Goal: Find specific page/section: Find specific page/section

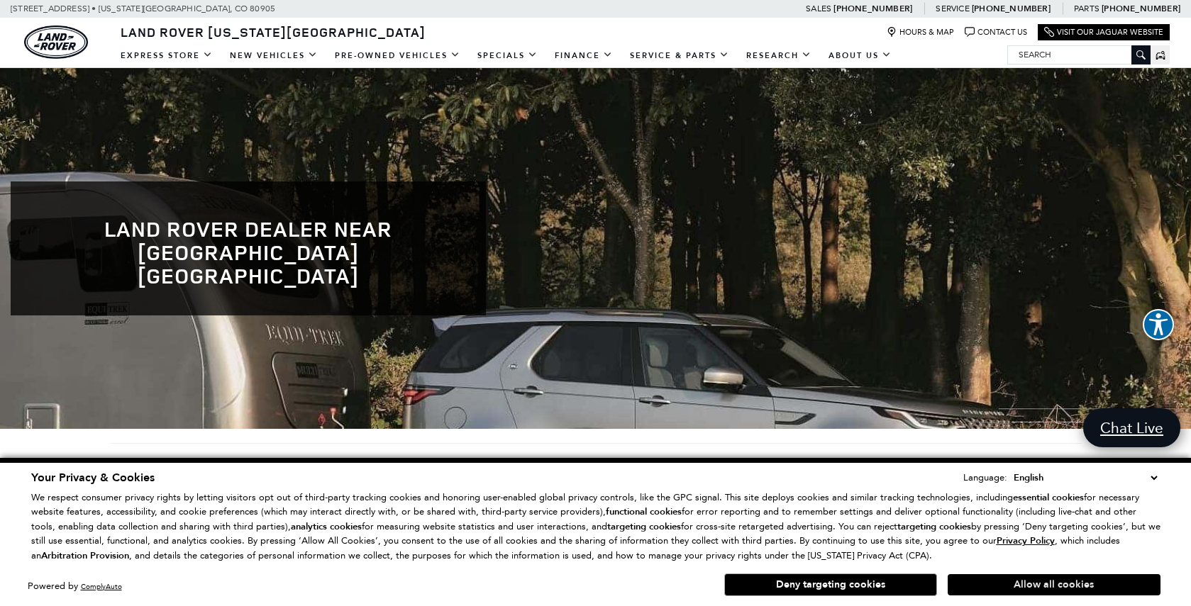
click at [974, 584] on button "Allow all cookies" at bounding box center [1053, 584] width 213 height 21
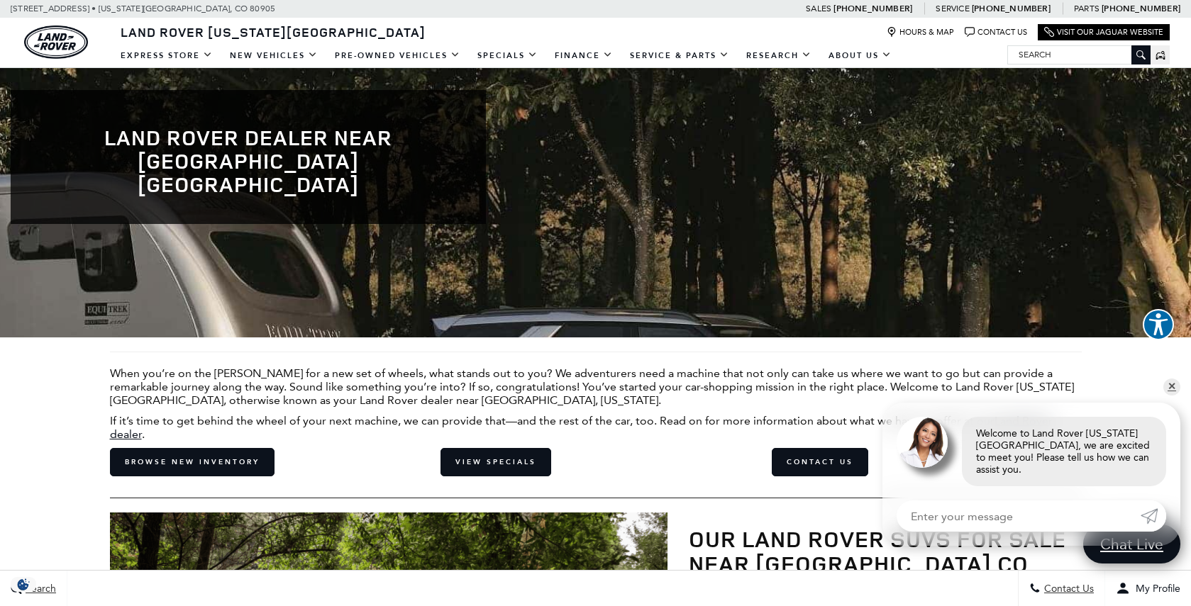
scroll to position [36, 0]
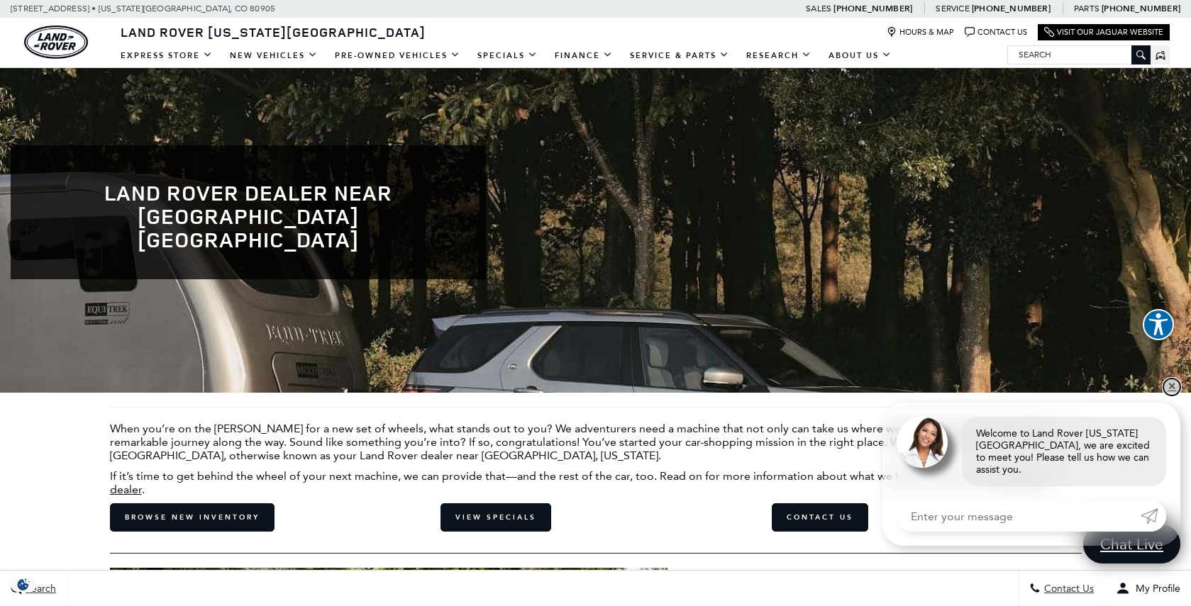
click at [1172, 396] on link "✕" at bounding box center [1171, 387] width 17 height 17
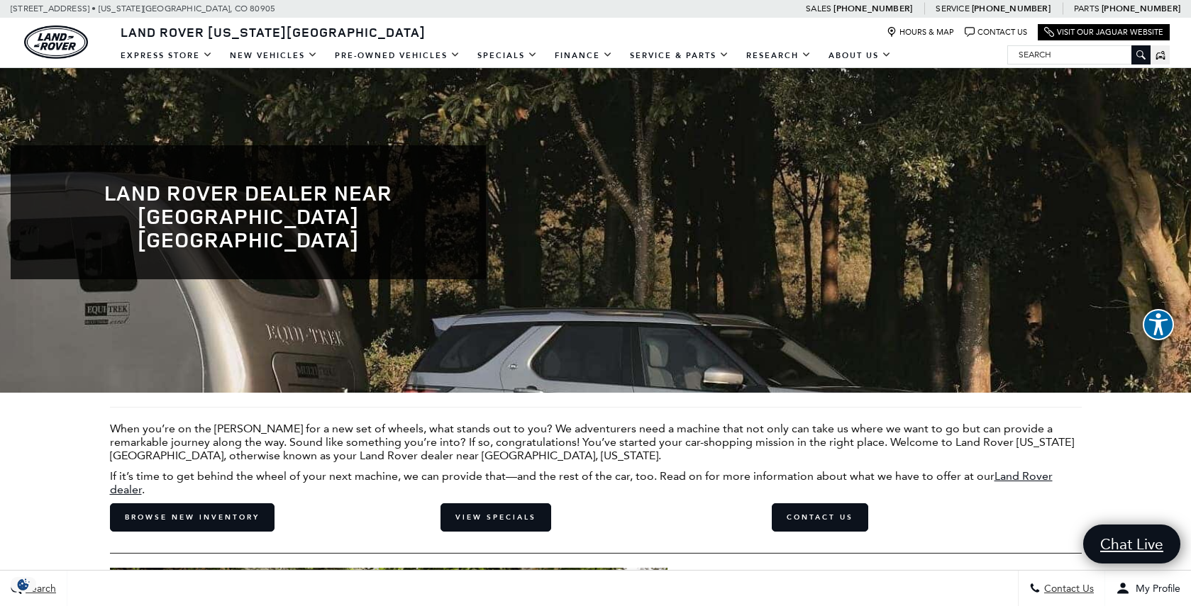
scroll to position [0, 0]
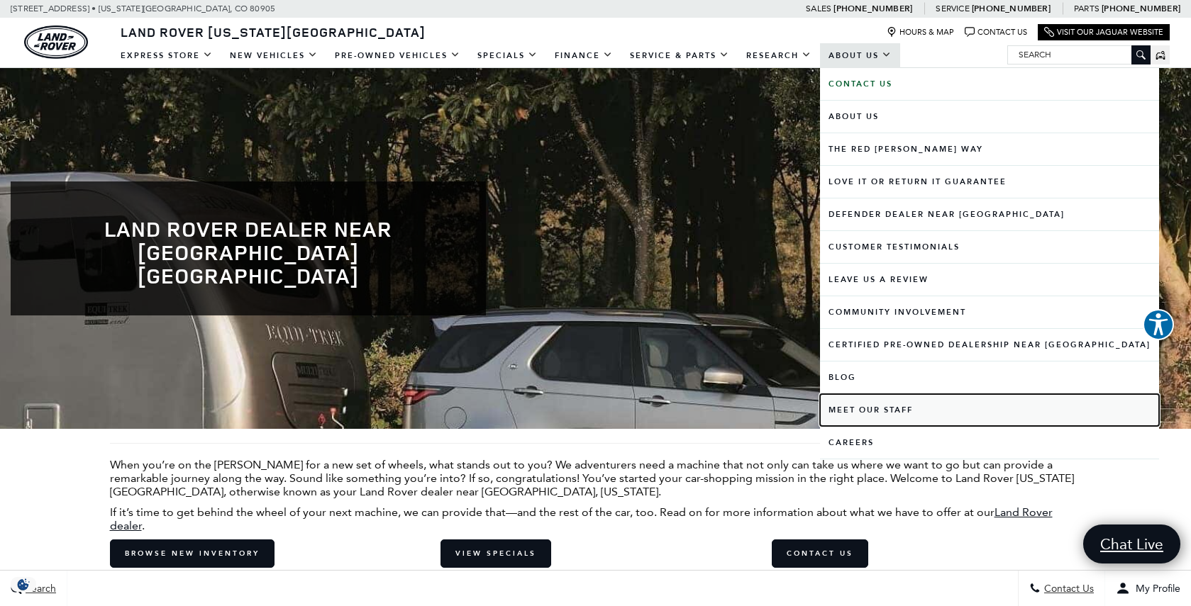
click at [872, 413] on link "Meet Our Staff" at bounding box center [989, 410] width 339 height 32
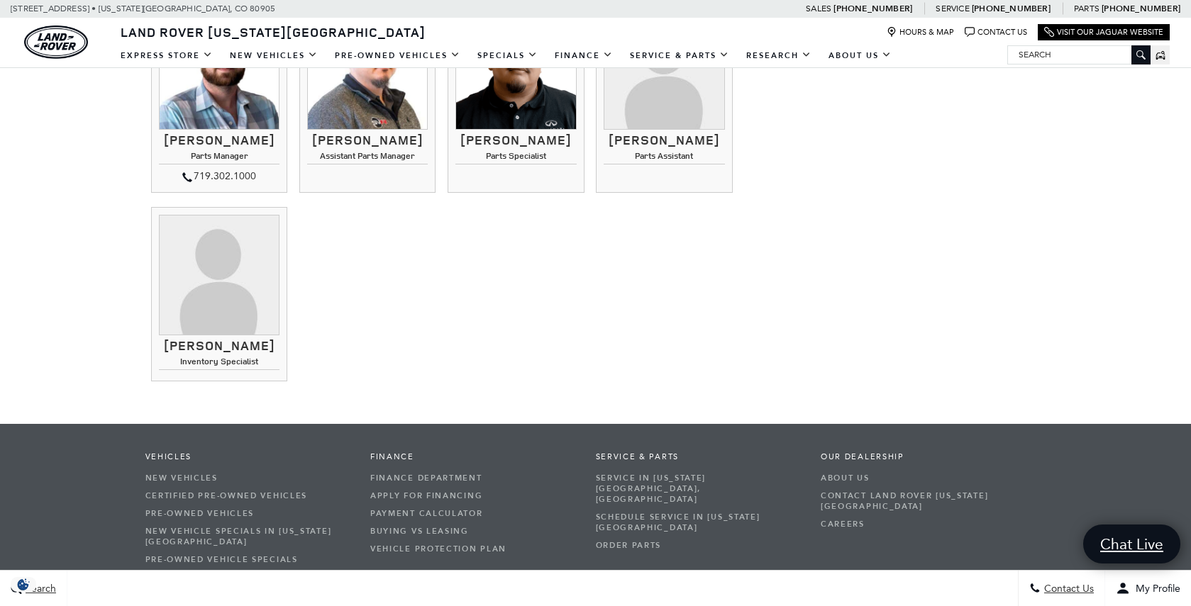
scroll to position [2342, 0]
